Goal: Task Accomplishment & Management: Use online tool/utility

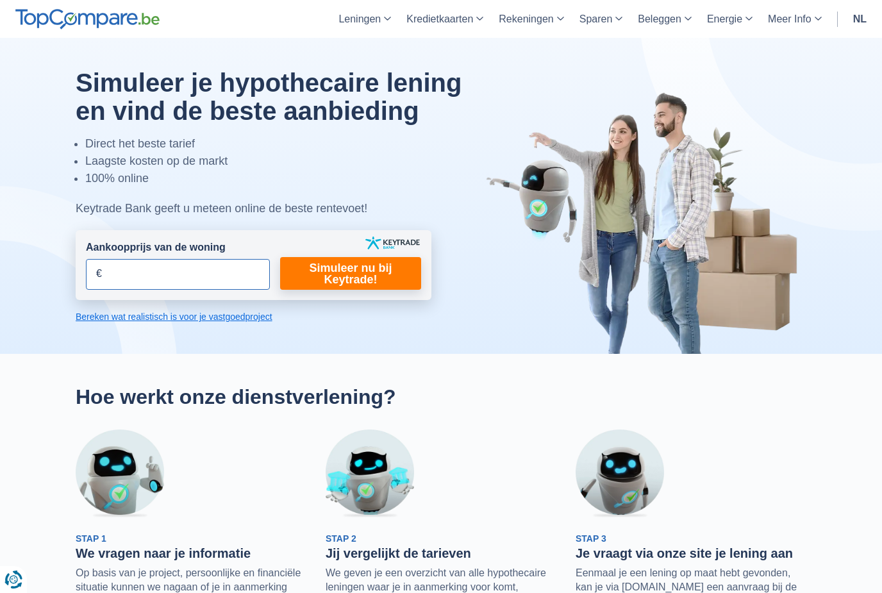
click at [165, 278] on input "Aankoopprijs van de woning" at bounding box center [178, 274] width 184 height 31
click at [121, 274] on input "Aankoopprijs van de woning" at bounding box center [178, 274] width 184 height 31
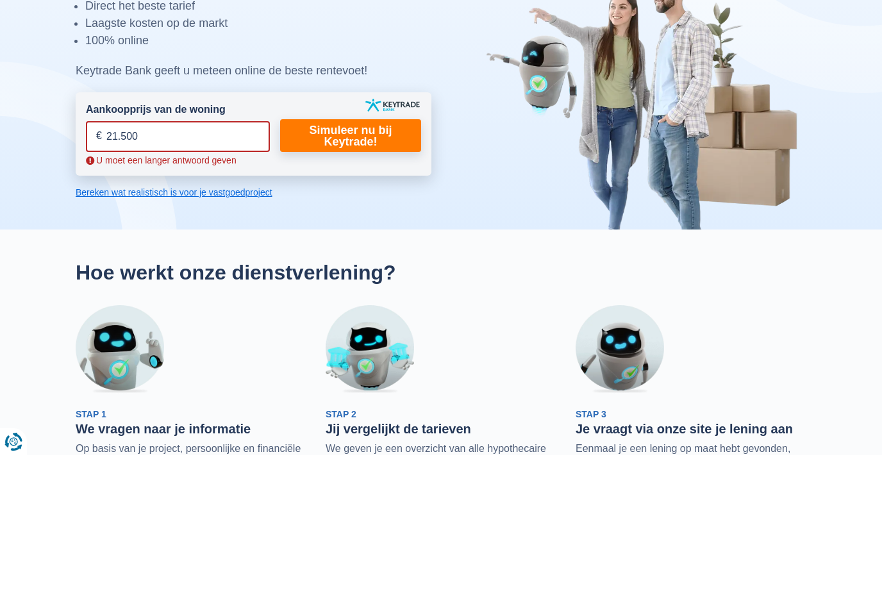
type input "215.000"
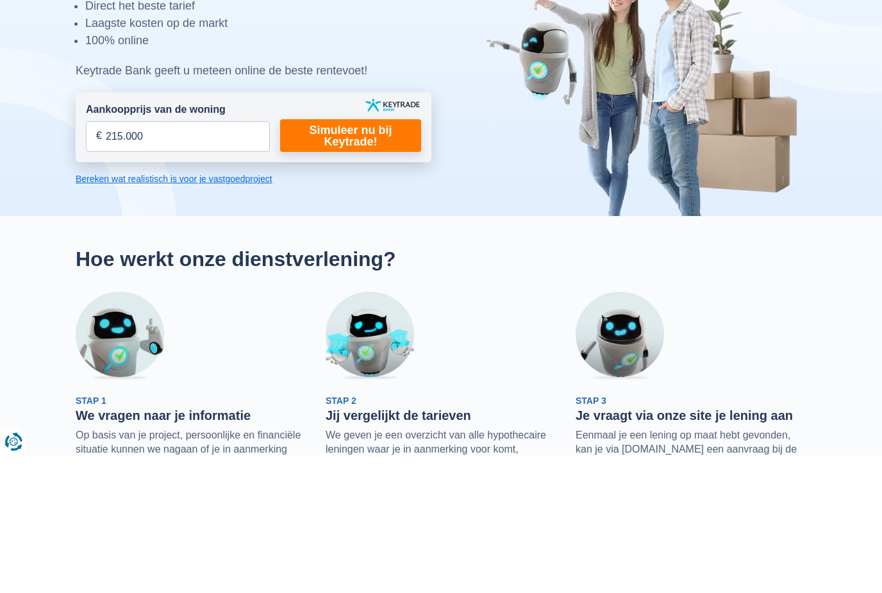
click at [374, 257] on link "Simuleer nu bij Keytrade!" at bounding box center [350, 273] width 141 height 33
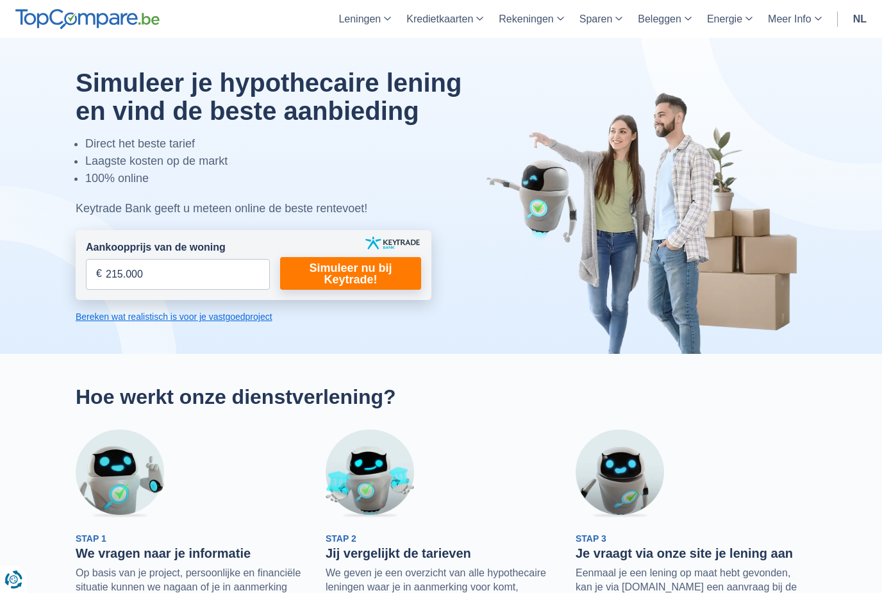
click at [362, 281] on link "Simuleer nu bij Keytrade!" at bounding box center [350, 273] width 141 height 33
click at [357, 274] on link "Simuleer nu bij Keytrade!" at bounding box center [350, 273] width 141 height 33
click at [369, 276] on link "Simuleer nu bij Keytrade!" at bounding box center [350, 273] width 141 height 33
click at [220, 321] on link "Bereken wat realistisch is voor je vastgoedproject" at bounding box center [254, 316] width 356 height 13
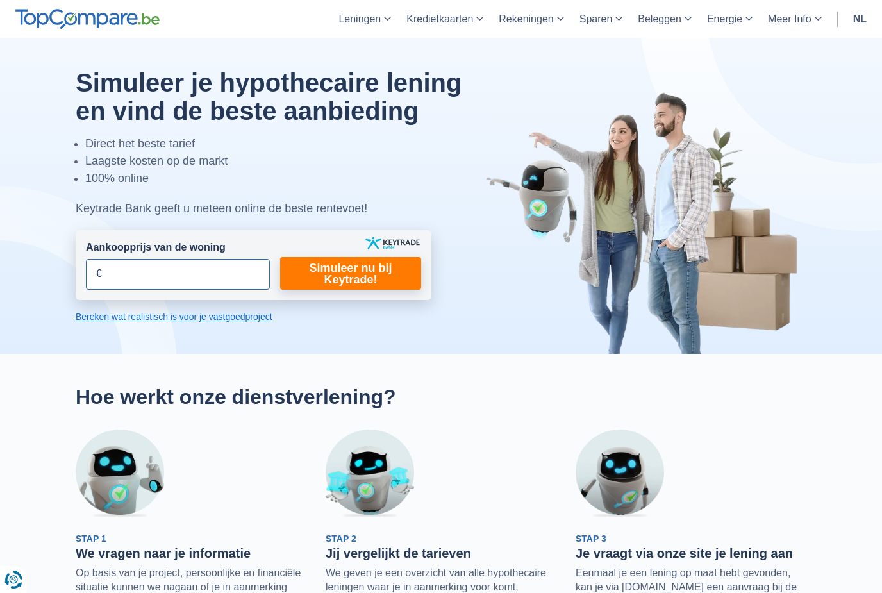
click at [180, 277] on input "Aankoopprijs van de woning" at bounding box center [178, 274] width 184 height 31
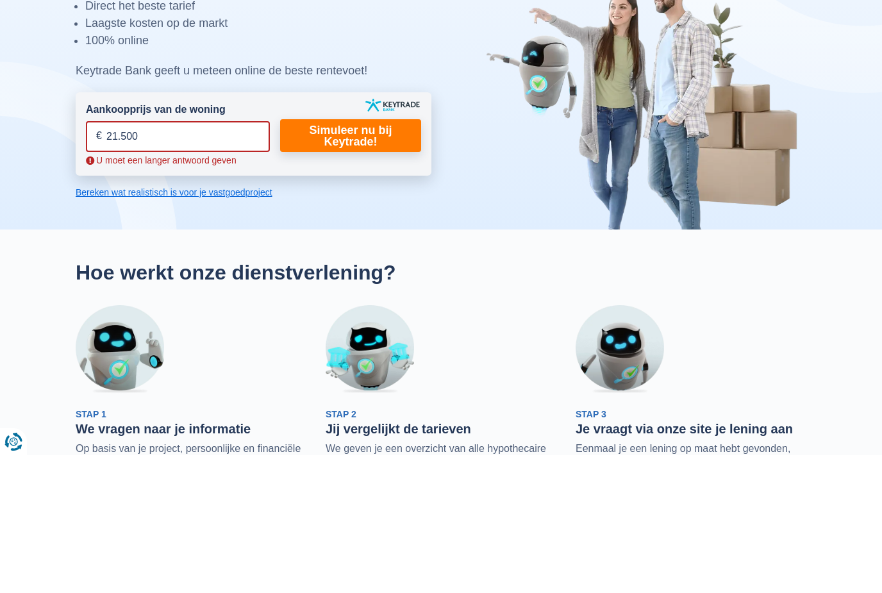
type input "215.000"
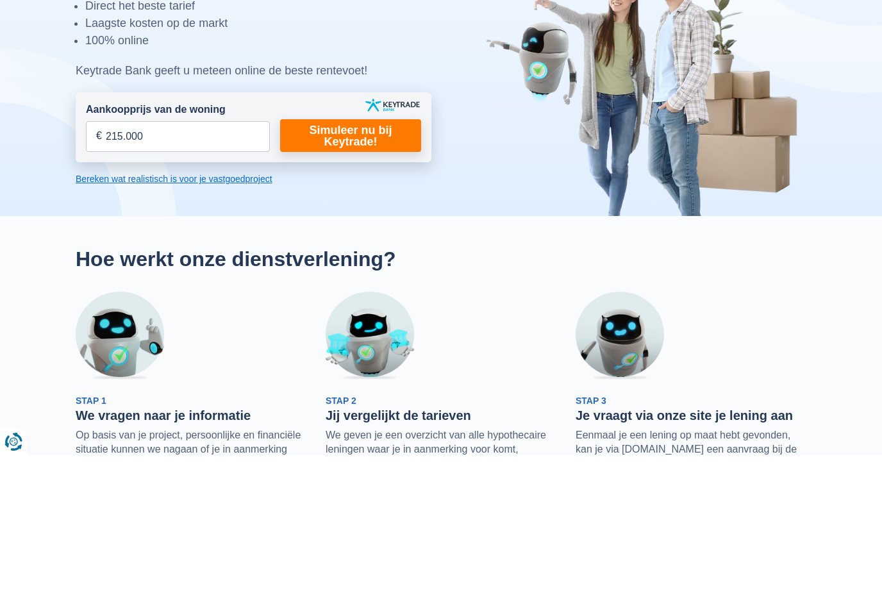
click at [366, 257] on link "Simuleer nu bij Keytrade!" at bounding box center [350, 273] width 141 height 33
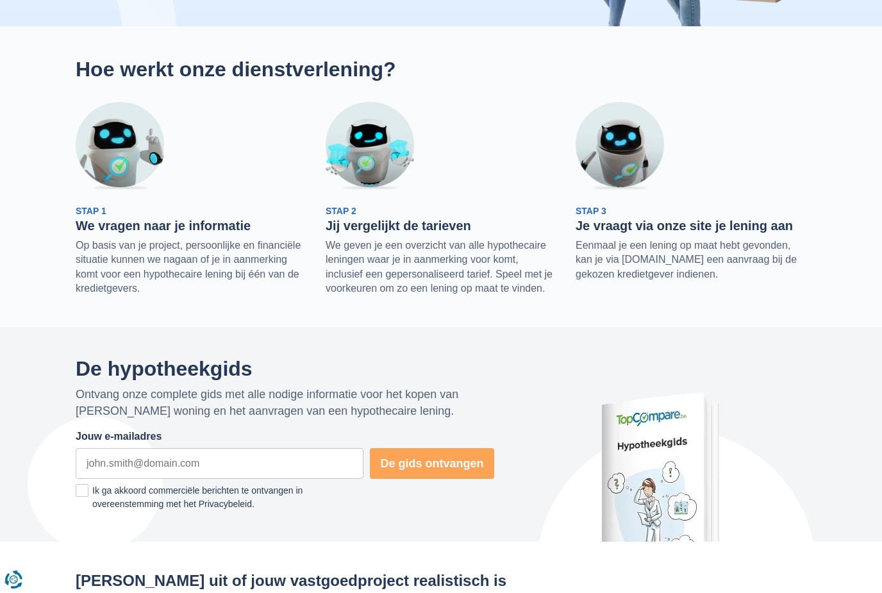
scroll to position [350, 0]
